Goal: Information Seeking & Learning: Learn about a topic

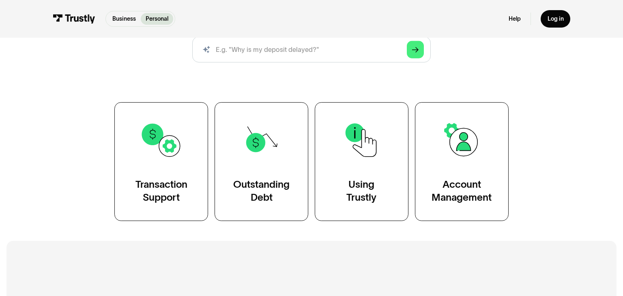
scroll to position [111, 0]
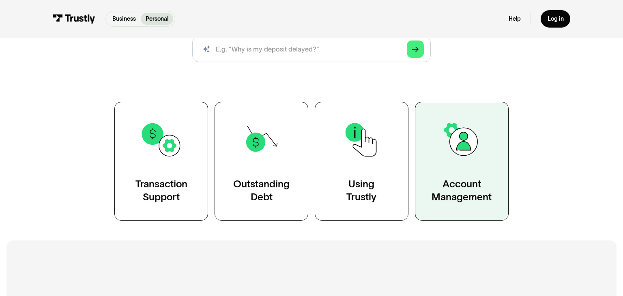
click at [445, 179] on div "Account Management" at bounding box center [462, 191] width 60 height 26
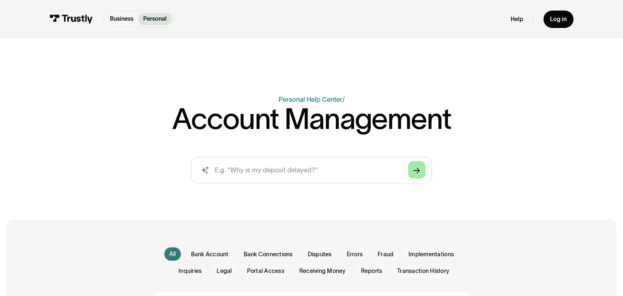
click at [424, 173] on link "Arrow Right" at bounding box center [416, 170] width 17 height 17
click at [515, 22] on link "Help" at bounding box center [517, 19] width 13 height 8
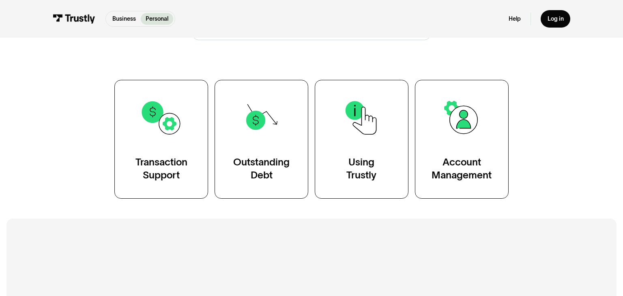
scroll to position [134, 0]
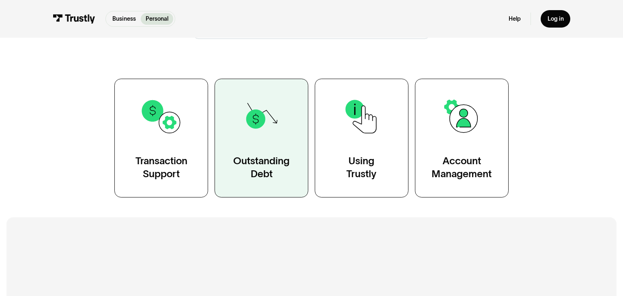
click at [283, 146] on link "Outstanding Debt" at bounding box center [262, 138] width 94 height 119
